Goal: Book appointment/travel/reservation

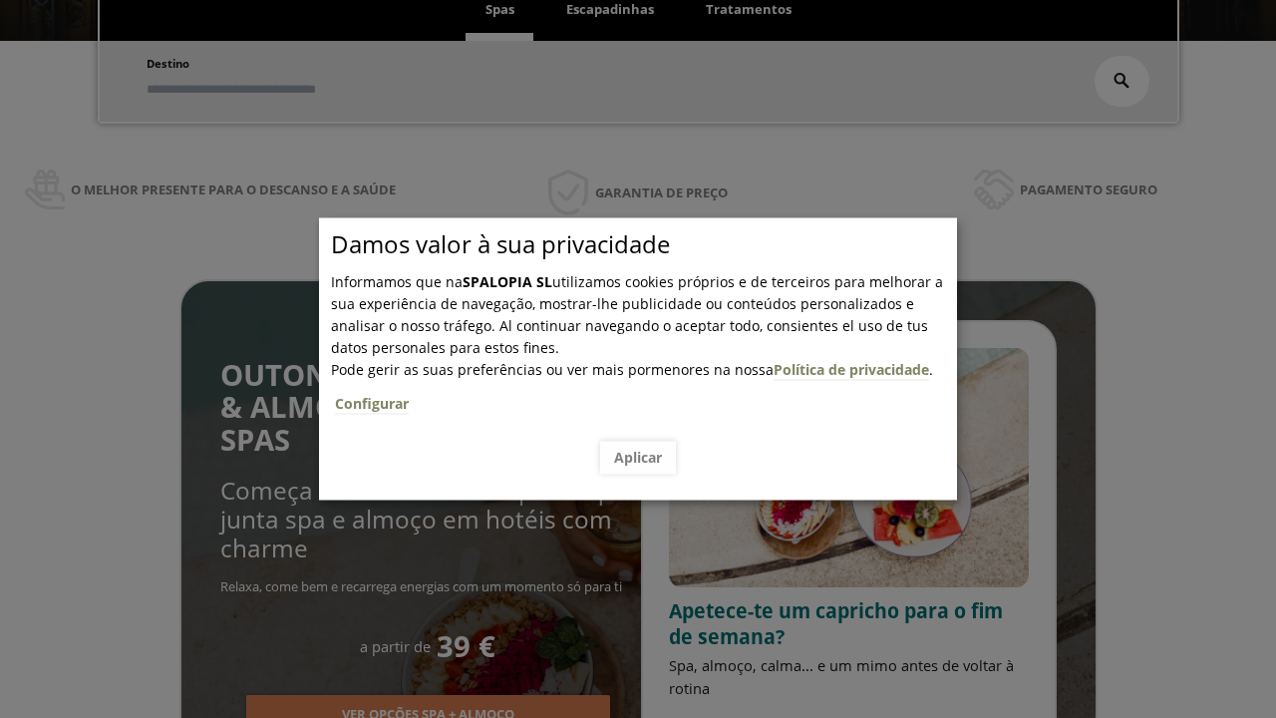
scroll to position [339, 0]
click at [610, 10] on span "Escapadinhas" at bounding box center [610, 9] width 88 height 18
click at [0, 0] on input "text" at bounding box center [0, 0] width 0 height 0
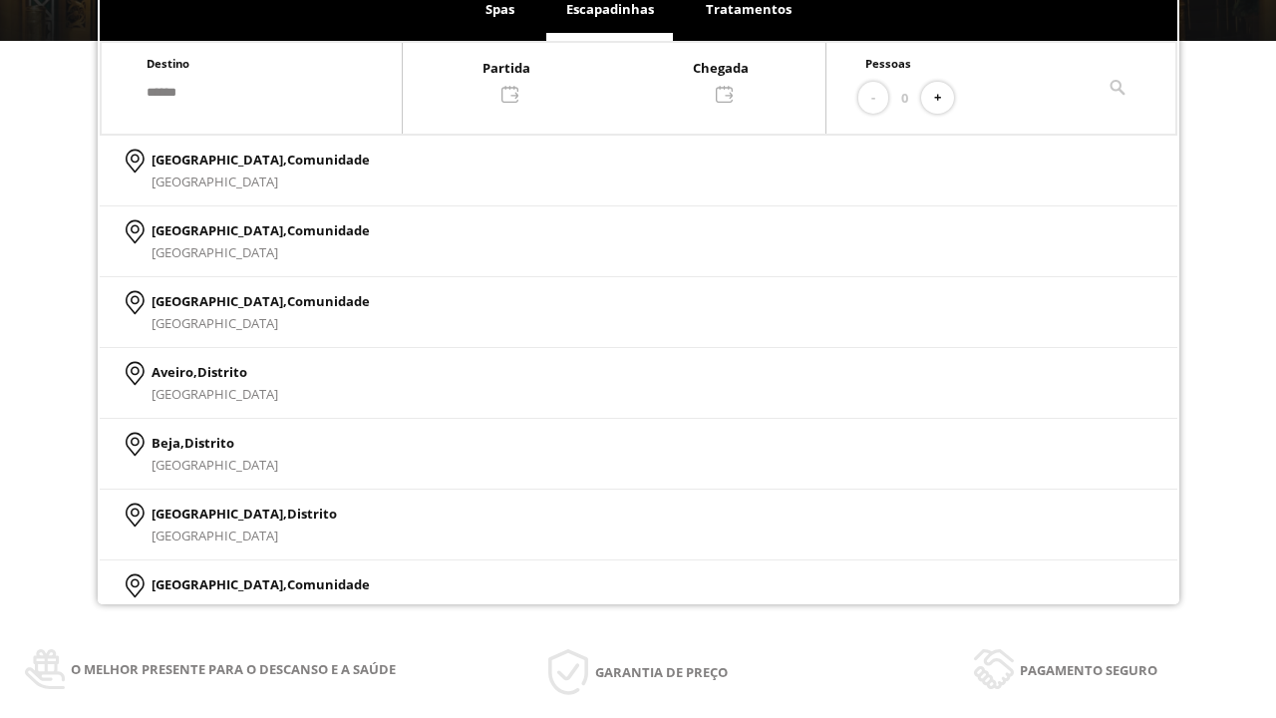
type input "******"
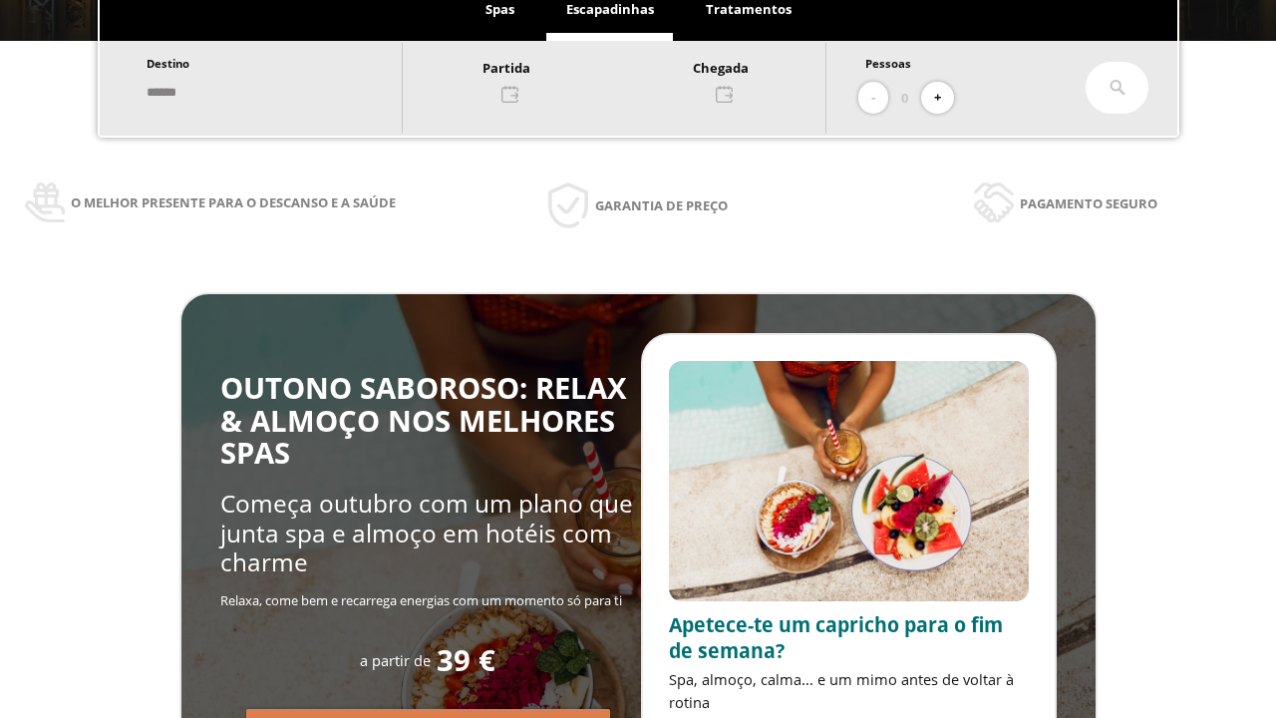
click at [634, 79] on div at bounding box center [614, 80] width 423 height 48
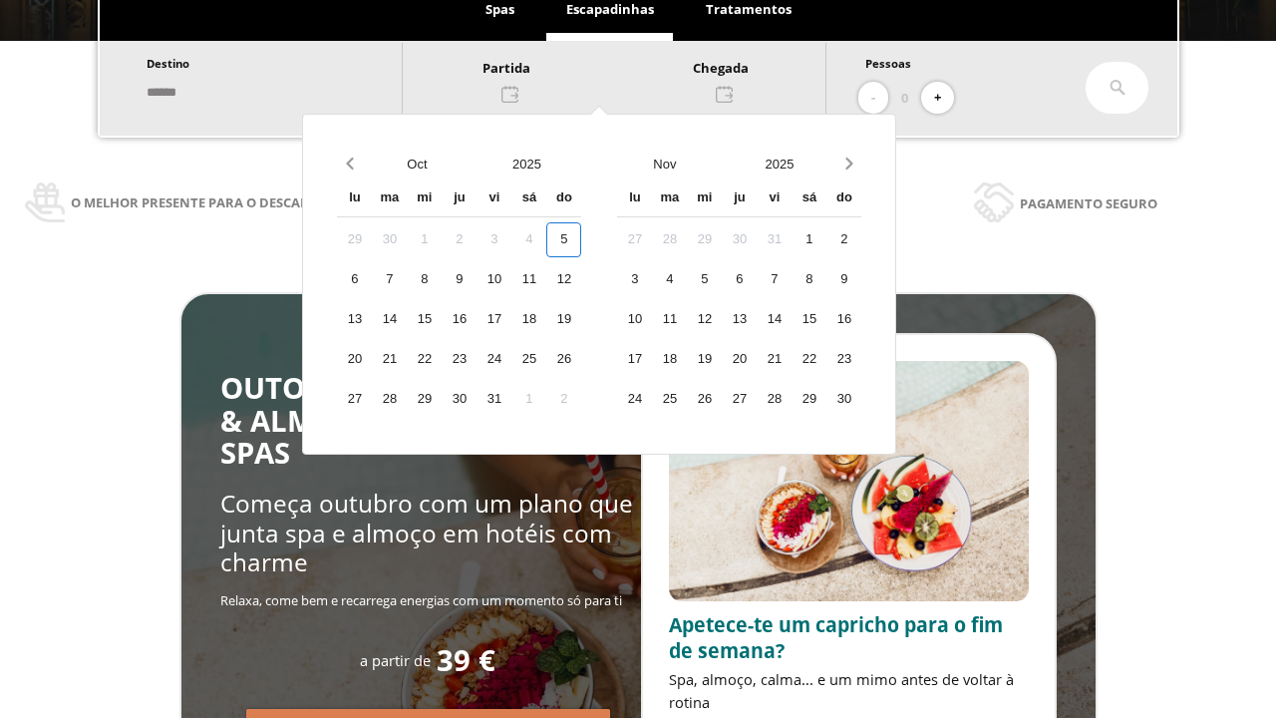
scroll to position [0, 0]
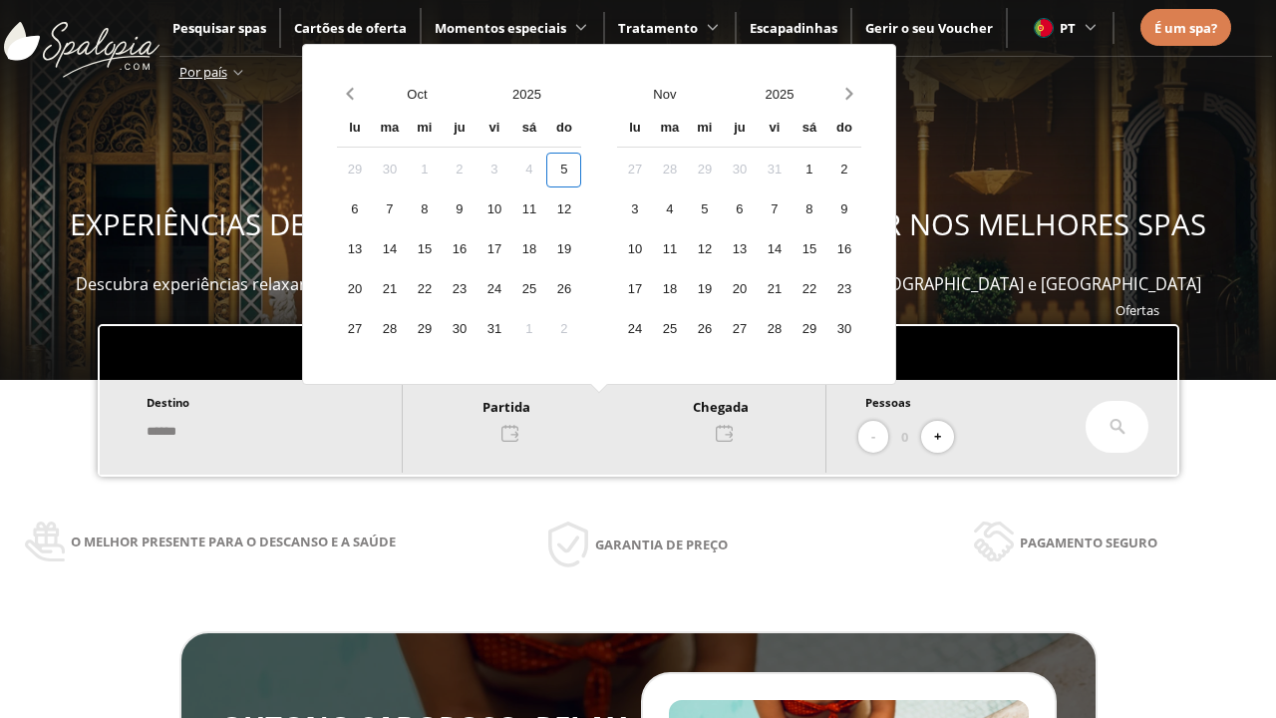
click at [407, 209] on div "7" at bounding box center [389, 209] width 35 height 35
click at [442, 209] on div "8" at bounding box center [424, 209] width 35 height 35
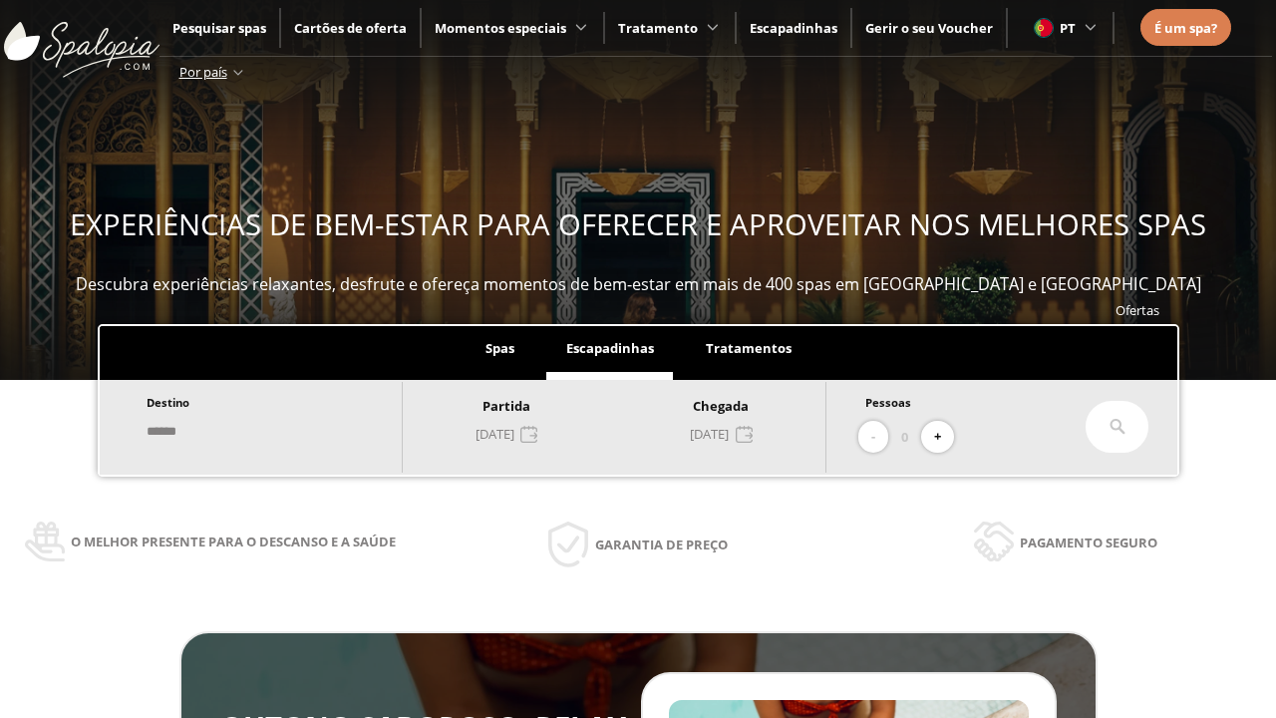
click at [944, 437] on button "+" at bounding box center [937, 437] width 33 height 33
click at [1118, 427] on icon at bounding box center [1118, 427] width 16 height 16
